Goal: Transaction & Acquisition: Download file/media

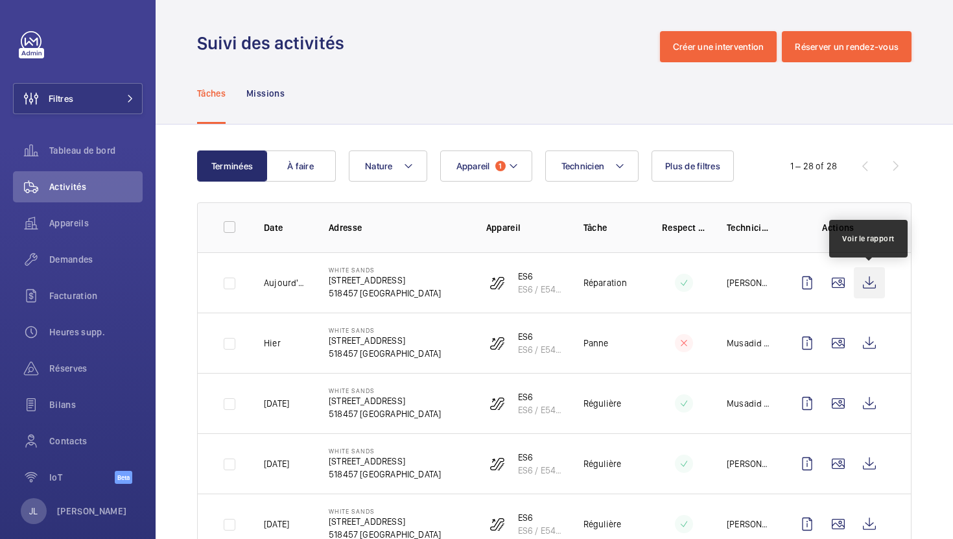
click at [864, 283] on wm-front-icon-button at bounding box center [869, 282] width 31 height 31
